Goal: Task Accomplishment & Management: Manage account settings

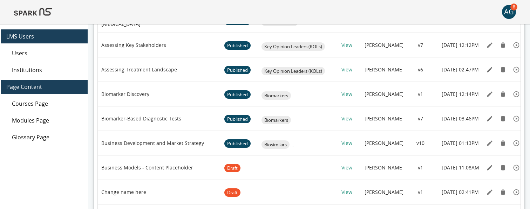
scroll to position [135, 0]
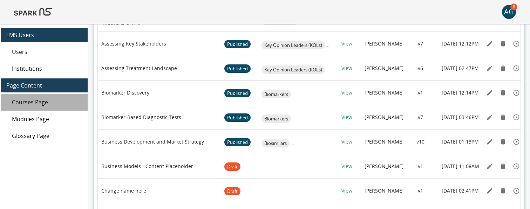
click at [46, 102] on span "Courses Page" at bounding box center [47, 102] width 70 height 8
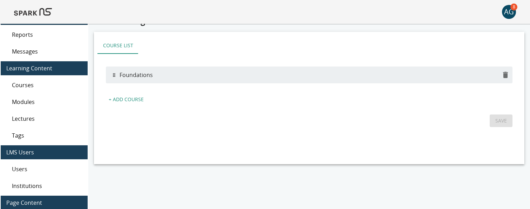
scroll to position [11, 0]
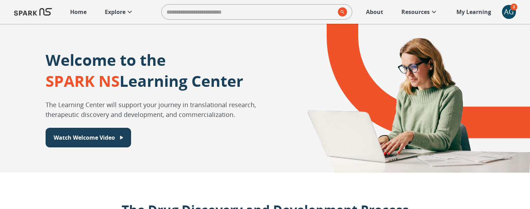
click at [118, 13] on p "Explore" at bounding box center [115, 12] width 21 height 8
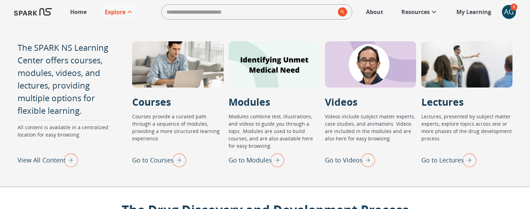
click at [149, 159] on p "Go to Courses" at bounding box center [153, 160] width 42 height 9
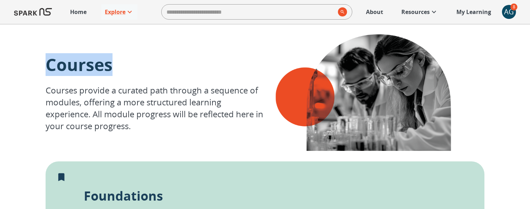
drag, startPoint x: 48, startPoint y: 65, endPoint x: 131, endPoint y: 61, distance: 83.2
click at [131, 61] on p "Courses" at bounding box center [156, 64] width 220 height 23
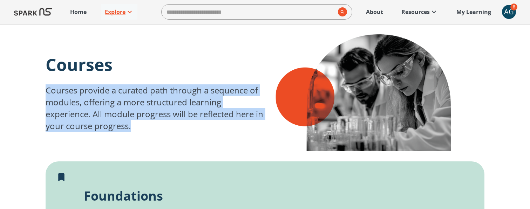
drag, startPoint x: 80, startPoint y: 99, endPoint x: 164, endPoint y: 121, distance: 87.0
click at [164, 121] on div "Courses Courses provide a curated path through a sequence of modules, offering …" at bounding box center [265, 157] width 530 height 267
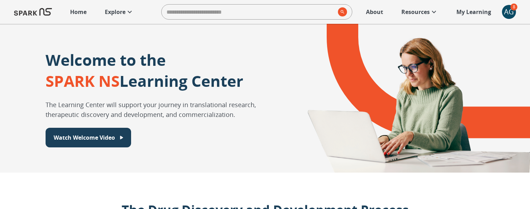
click at [119, 12] on p "Explore" at bounding box center [115, 12] width 21 height 8
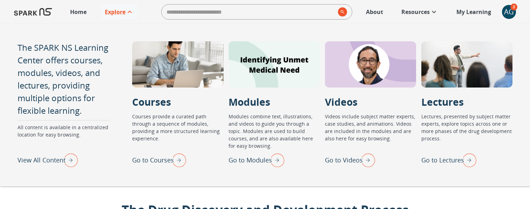
click at [509, 16] on div "AG" at bounding box center [509, 12] width 14 height 14
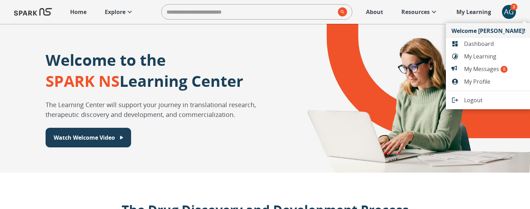
click at [483, 101] on span "Logout" at bounding box center [494, 100] width 61 height 8
